Goal: Use online tool/utility: Utilize a website feature to perform a specific function

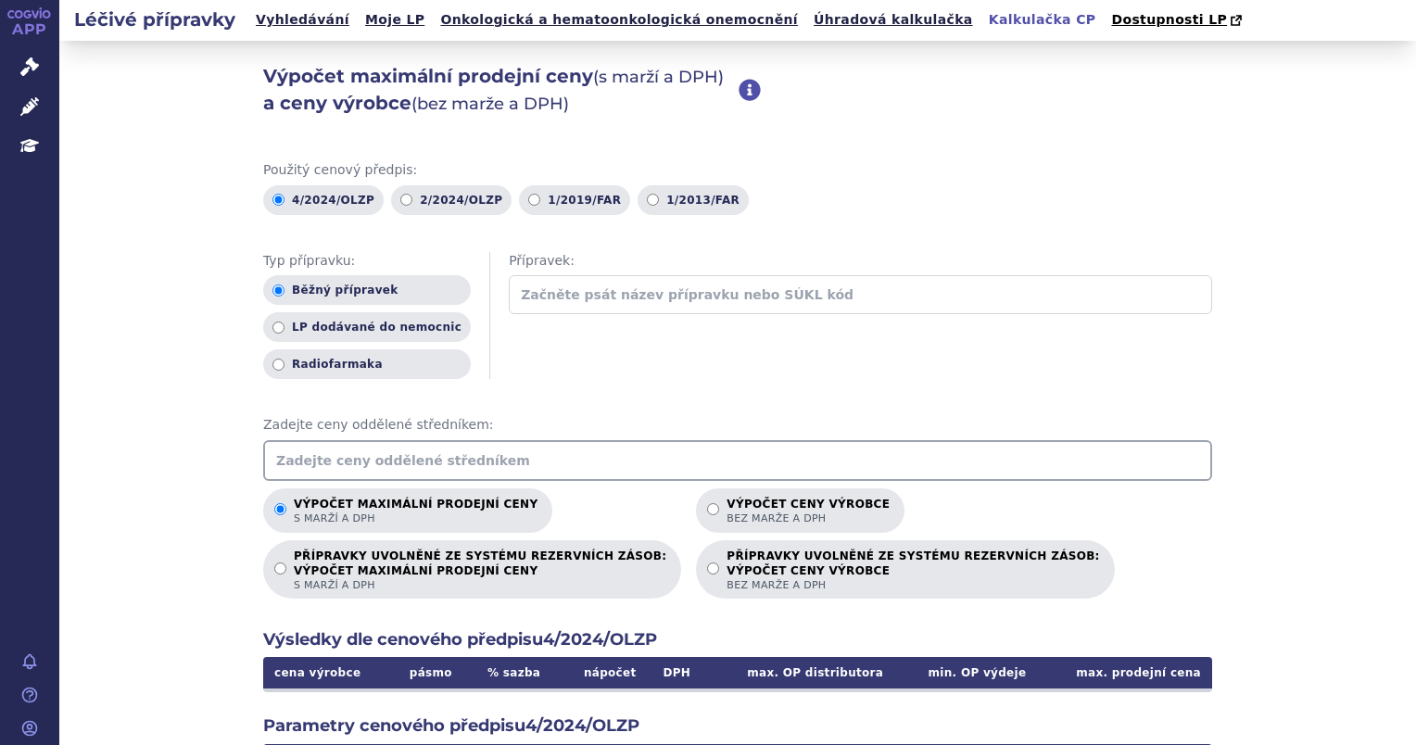
scroll to position [93, 0]
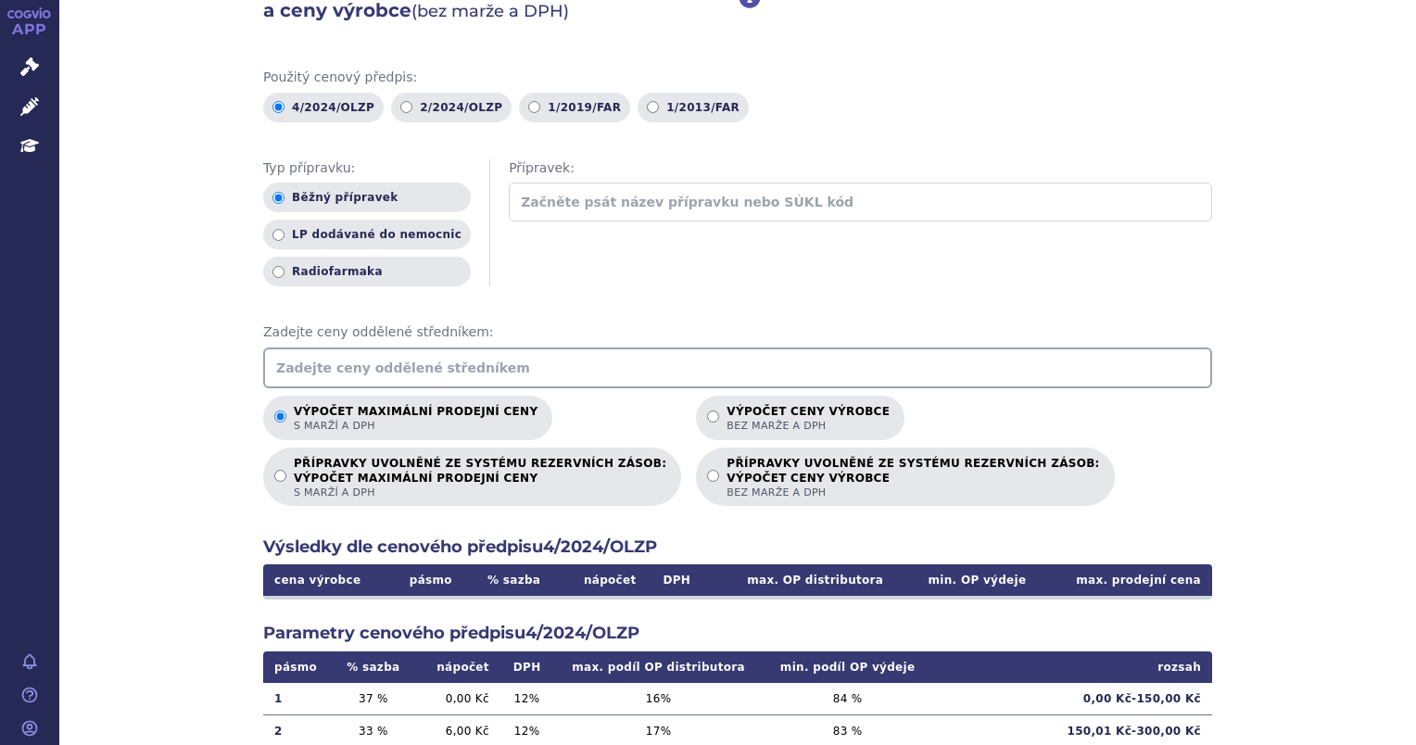
click at [306, 364] on input "text" at bounding box center [737, 368] width 949 height 41
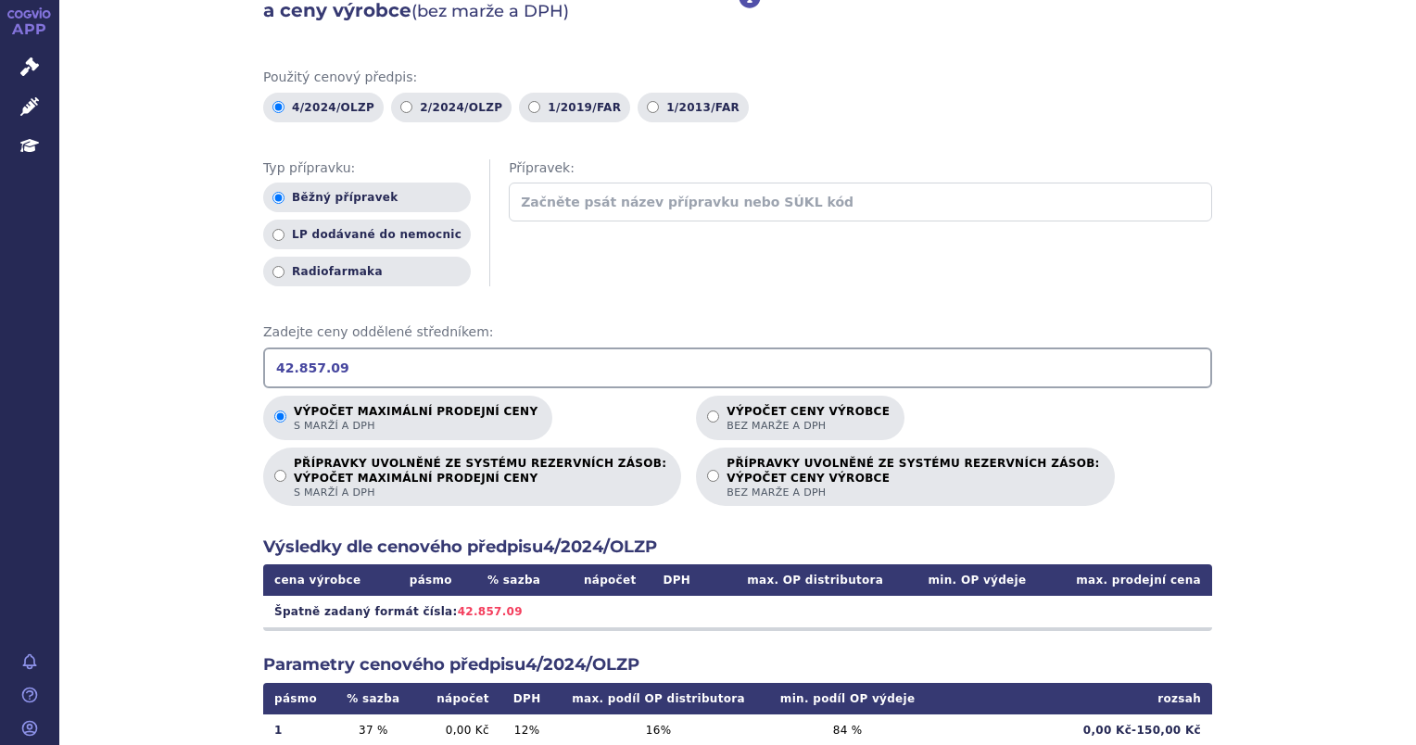
click at [282, 368] on input "42.857.09" at bounding box center [737, 368] width 949 height 41
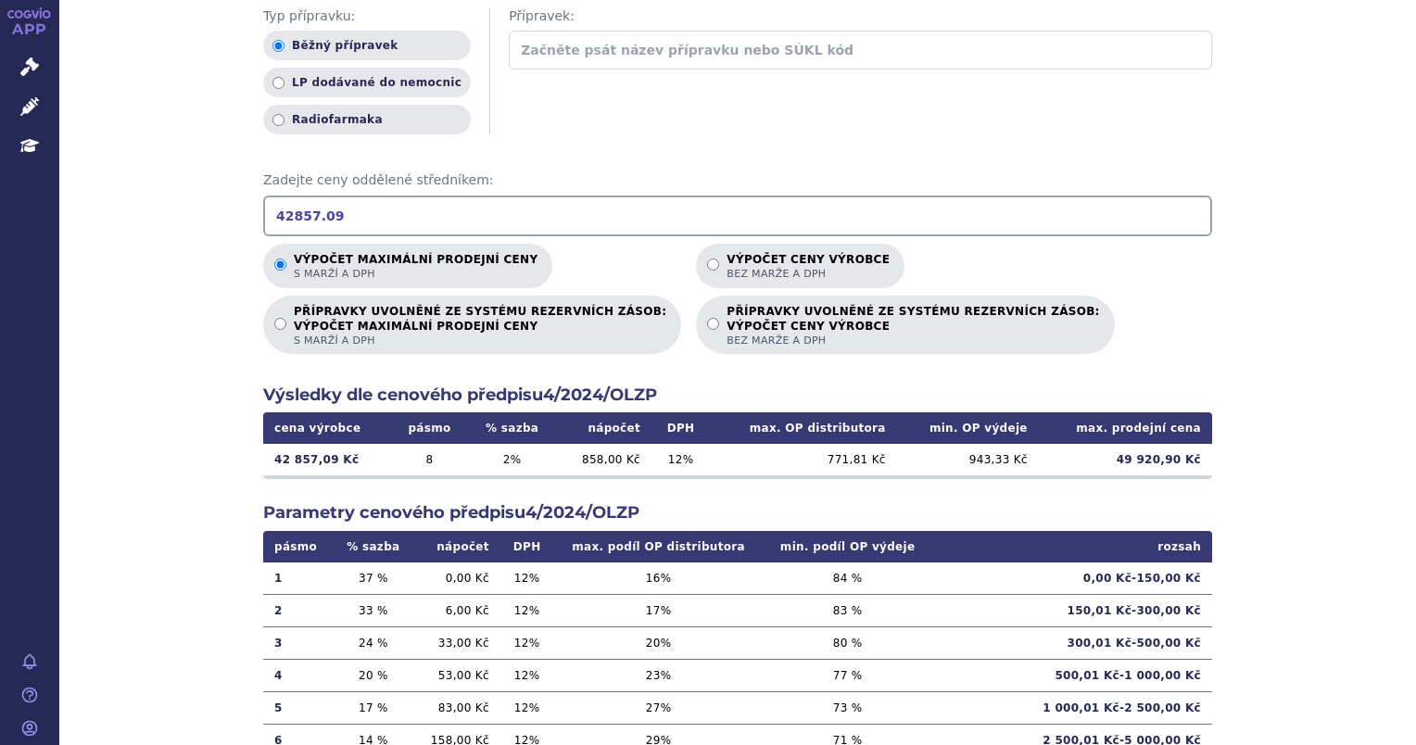
scroll to position [278, 0]
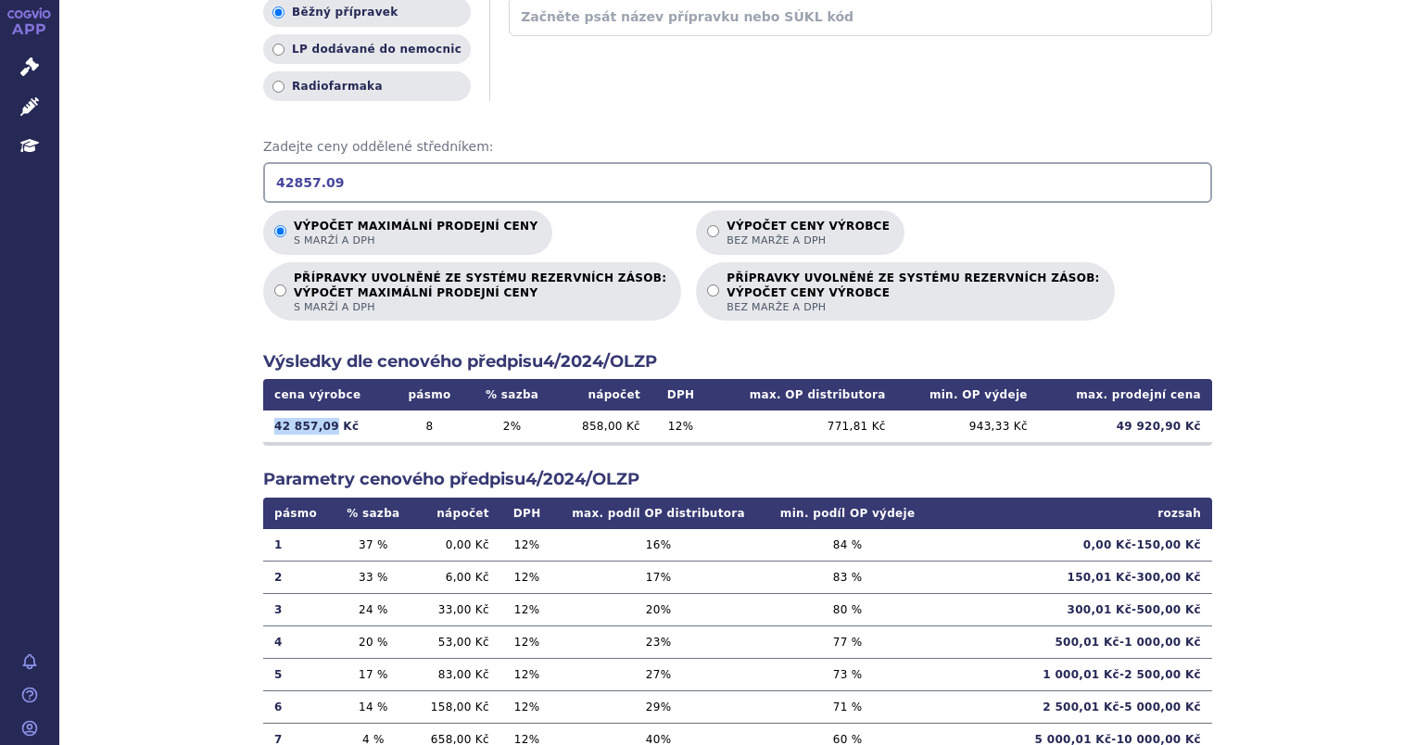
drag, startPoint x: 266, startPoint y: 425, endPoint x: 322, endPoint y: 433, distance: 56.1
click at [322, 433] on td "42 857,09 Kč" at bounding box center [327, 427] width 128 height 32
copy td "42 857,09"
drag, startPoint x: 1126, startPoint y: 430, endPoint x: 1197, endPoint y: 437, distance: 71.8
click at [1197, 437] on td "49 920,90 Kč" at bounding box center [1125, 427] width 173 height 32
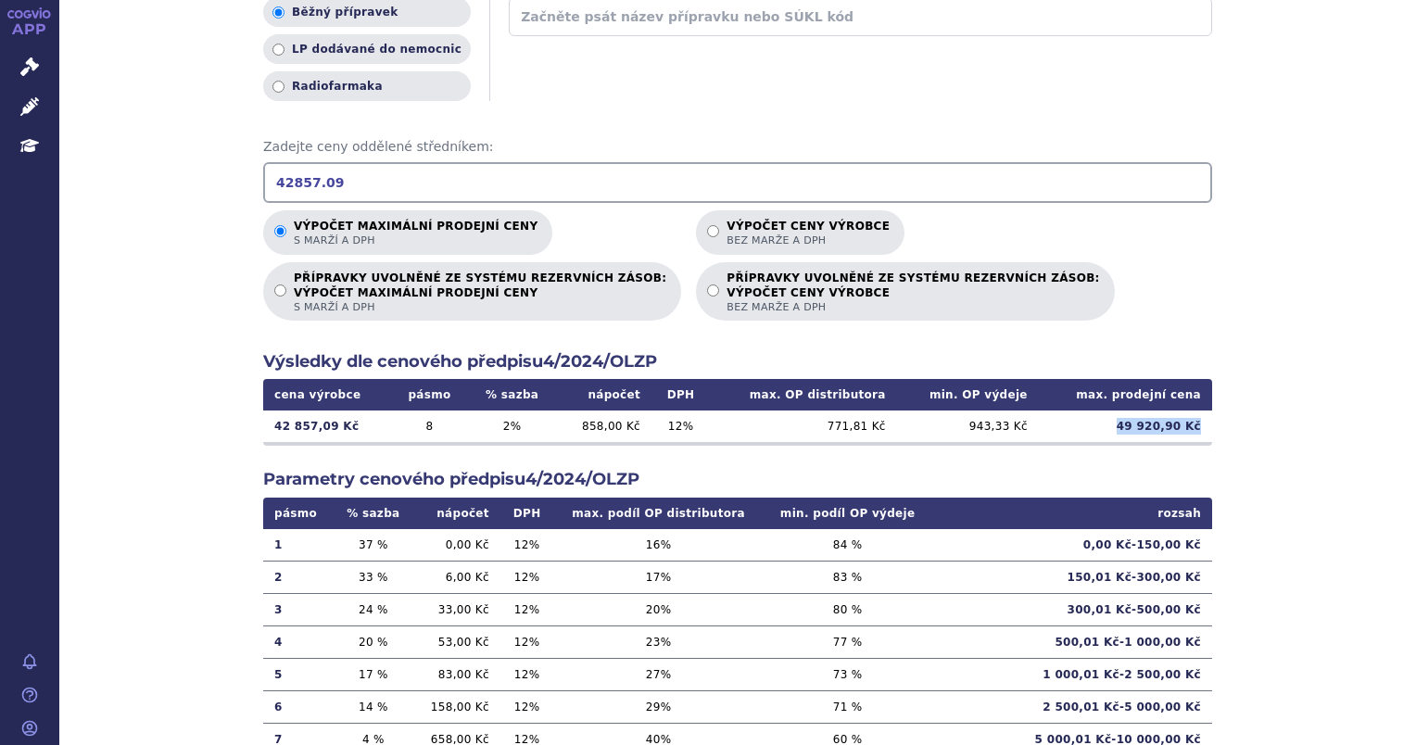
copy td "49 920,90 Kč"
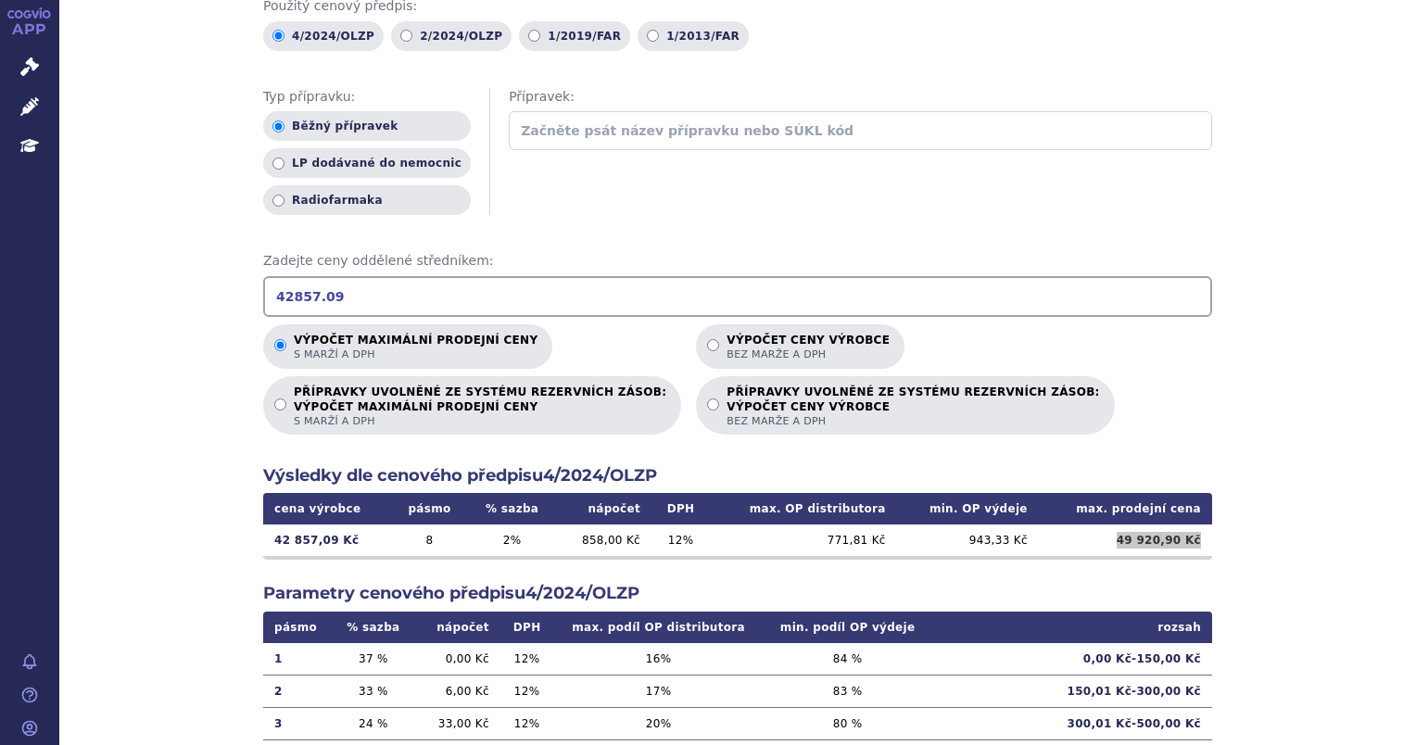
scroll to position [0, 0]
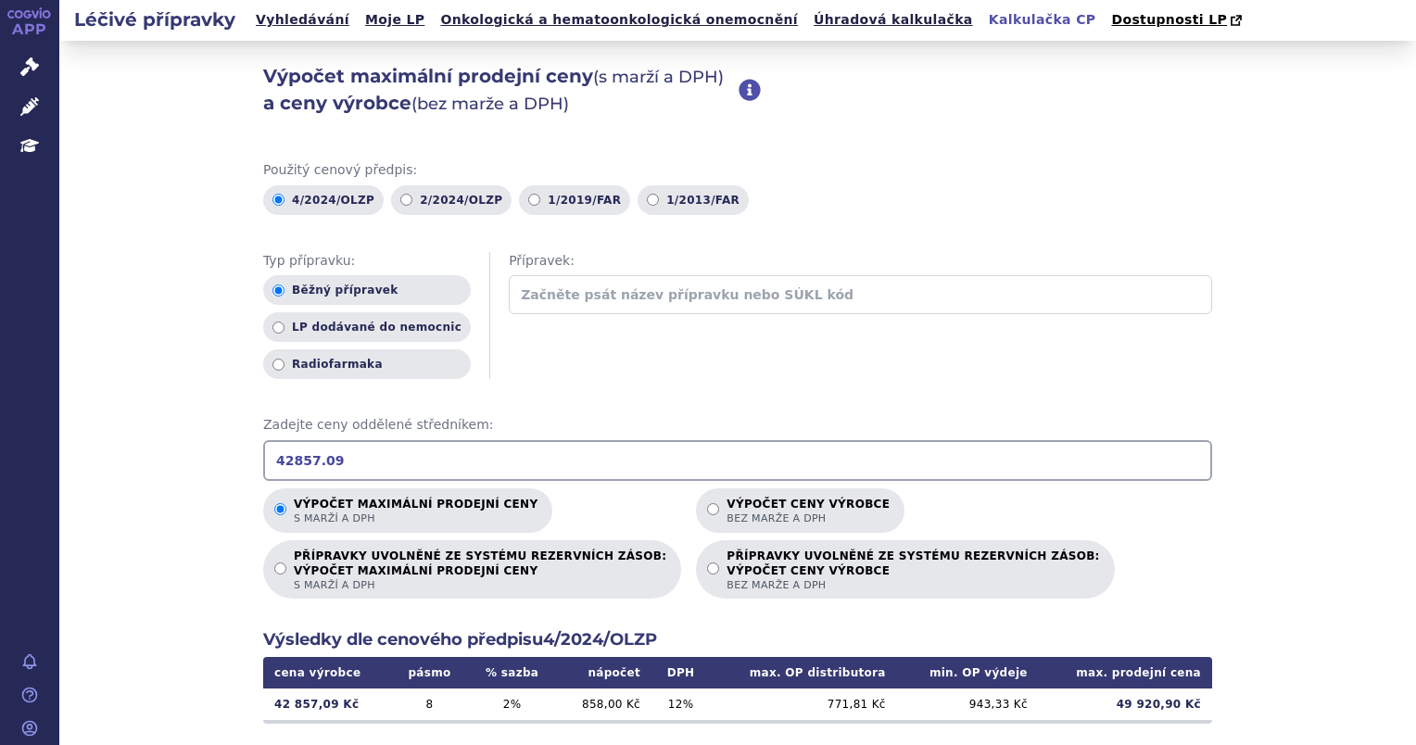
click at [524, 445] on input "42857.09" at bounding box center [737, 460] width 949 height 41
click at [523, 449] on input "42857.09" at bounding box center [737, 460] width 949 height 41
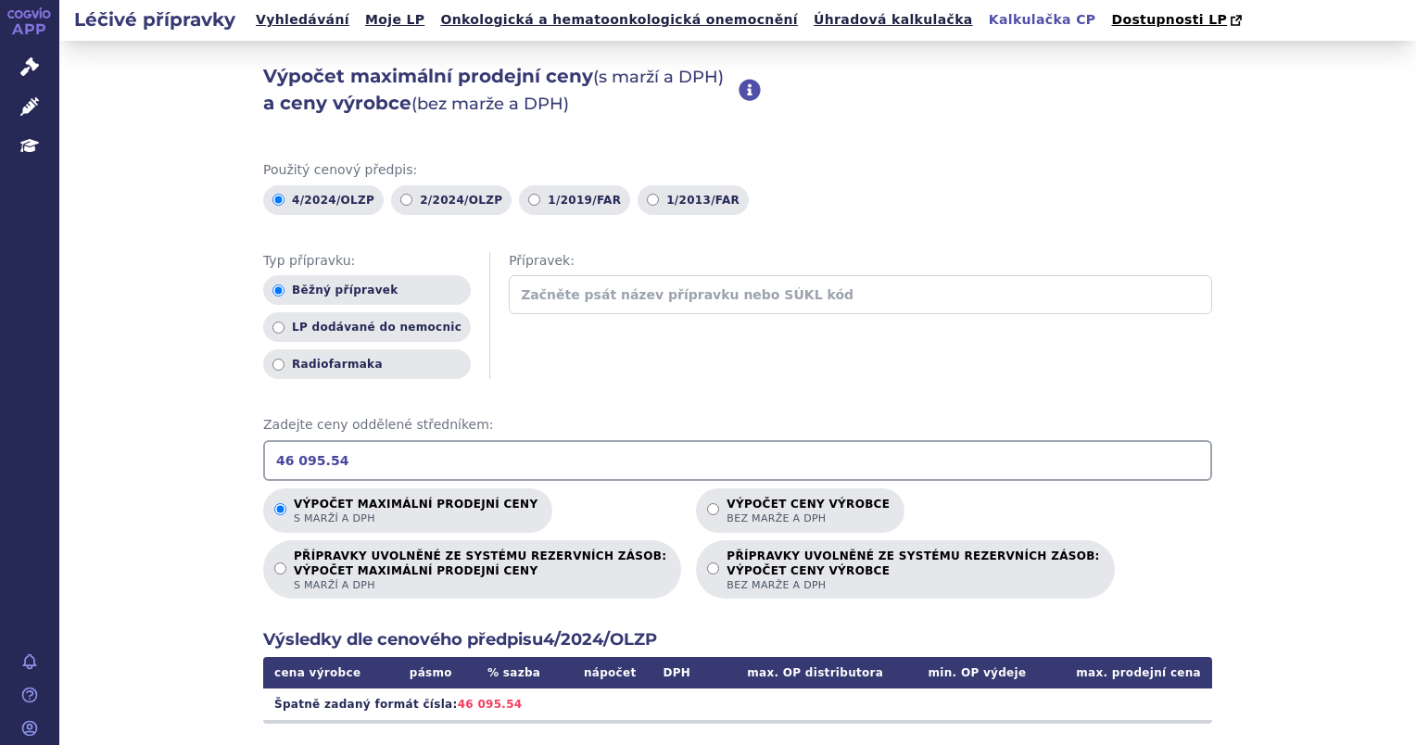
click at [290, 467] on input "46 095.54" at bounding box center [737, 460] width 949 height 41
type input "46095.54"
click at [1123, 707] on td "53 620,50 Kč" at bounding box center [1125, 705] width 173 height 32
drag, startPoint x: 1124, startPoint y: 704, endPoint x: 1175, endPoint y: 703, distance: 51.0
click at [1175, 703] on td "53 620,50 Kč" at bounding box center [1125, 705] width 173 height 32
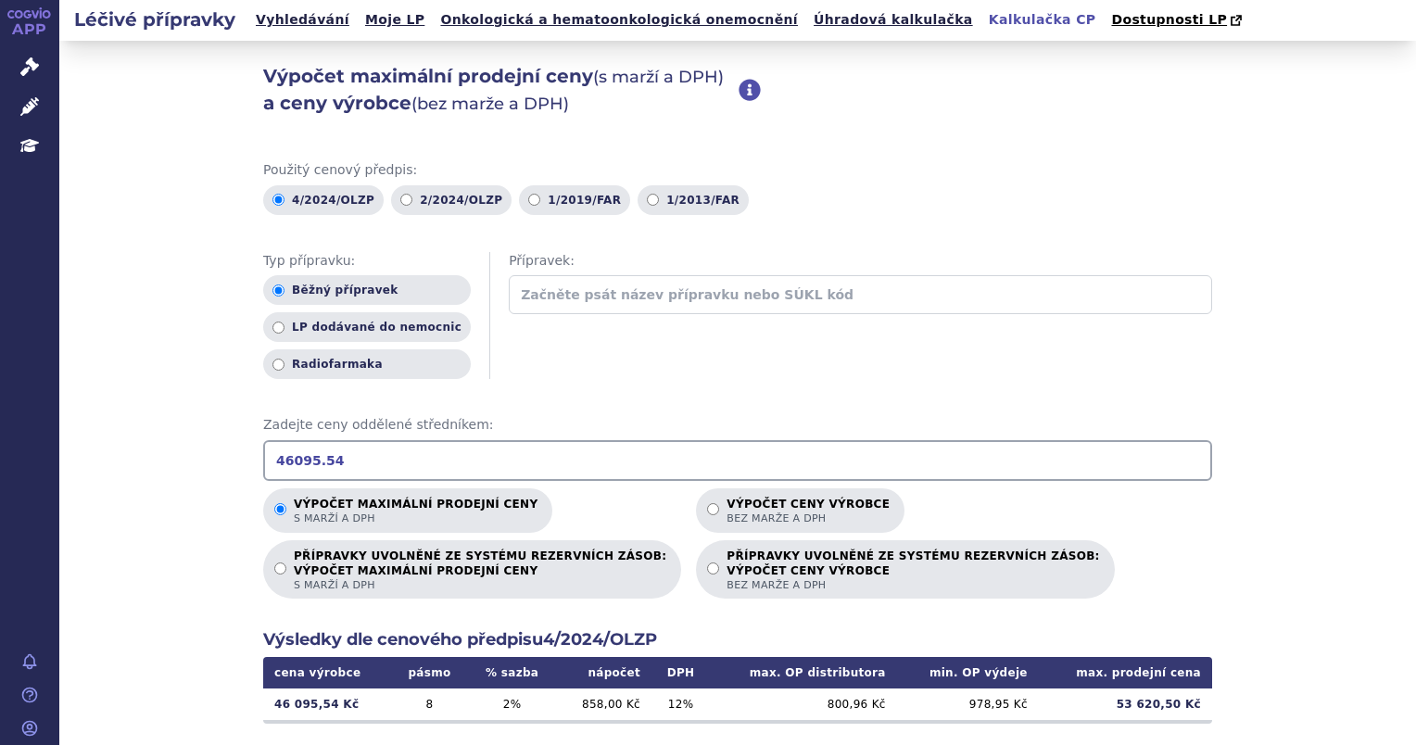
click at [1182, 707] on td "53 620,50 Kč" at bounding box center [1125, 705] width 173 height 32
drag, startPoint x: 1127, startPoint y: 707, endPoint x: 1190, endPoint y: 701, distance: 63.4
click at [1190, 701] on td "53 620,50 Kč" at bounding box center [1125, 705] width 173 height 32
click at [1197, 704] on td "53 620,50 Kč" at bounding box center [1125, 705] width 173 height 32
drag, startPoint x: 1193, startPoint y: 704, endPoint x: 1123, endPoint y: 703, distance: 69.5
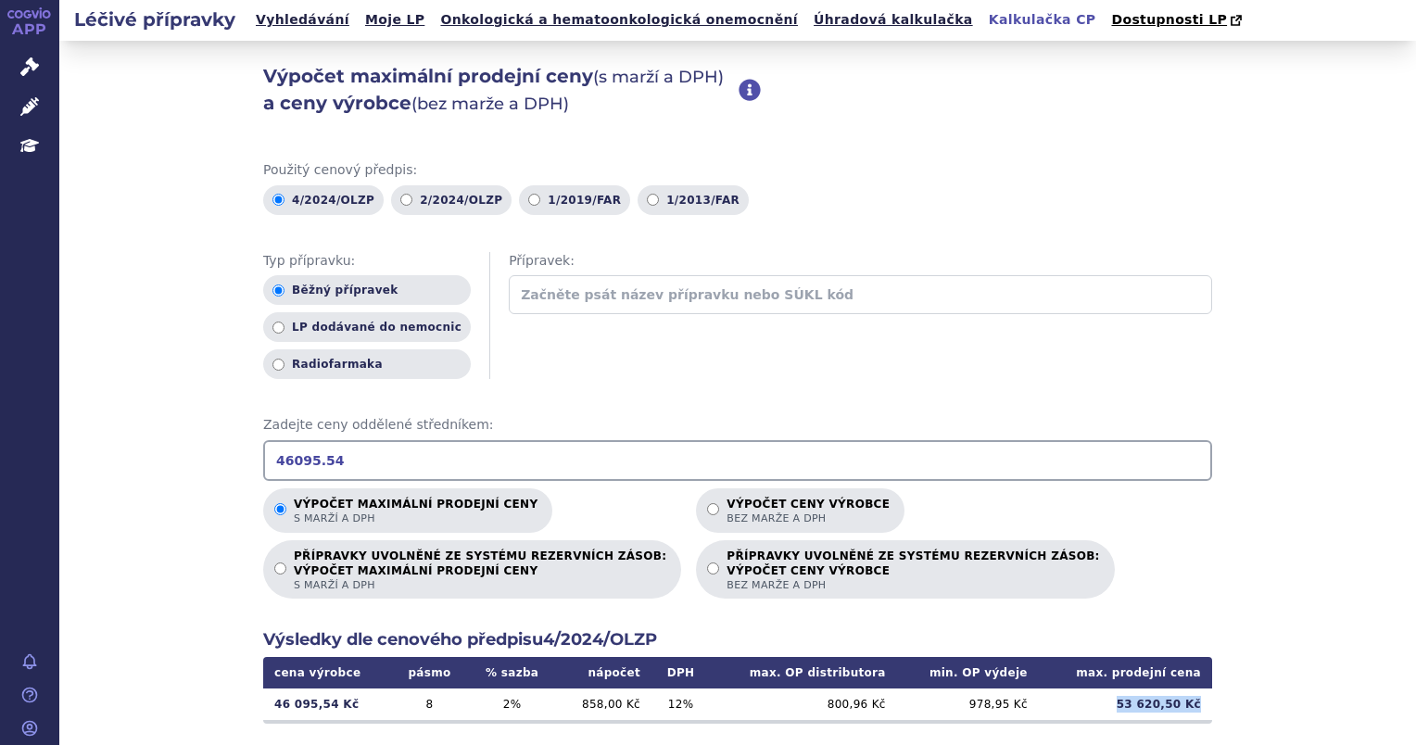
click at [1123, 703] on td "53 620,50 Kč" at bounding box center [1125, 705] width 173 height 32
copy td "53 620,50 Kč"
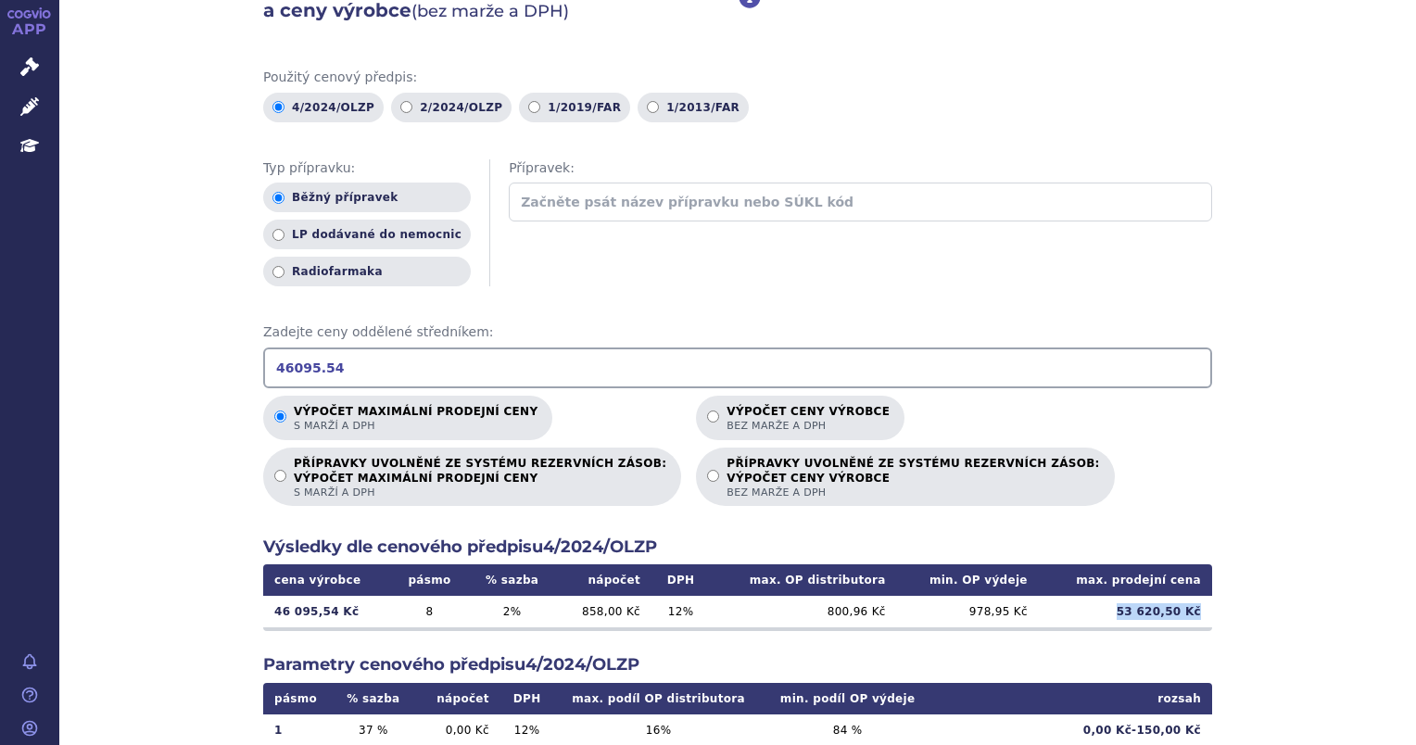
scroll to position [185, 0]
